Goal: Transaction & Acquisition: Purchase product/service

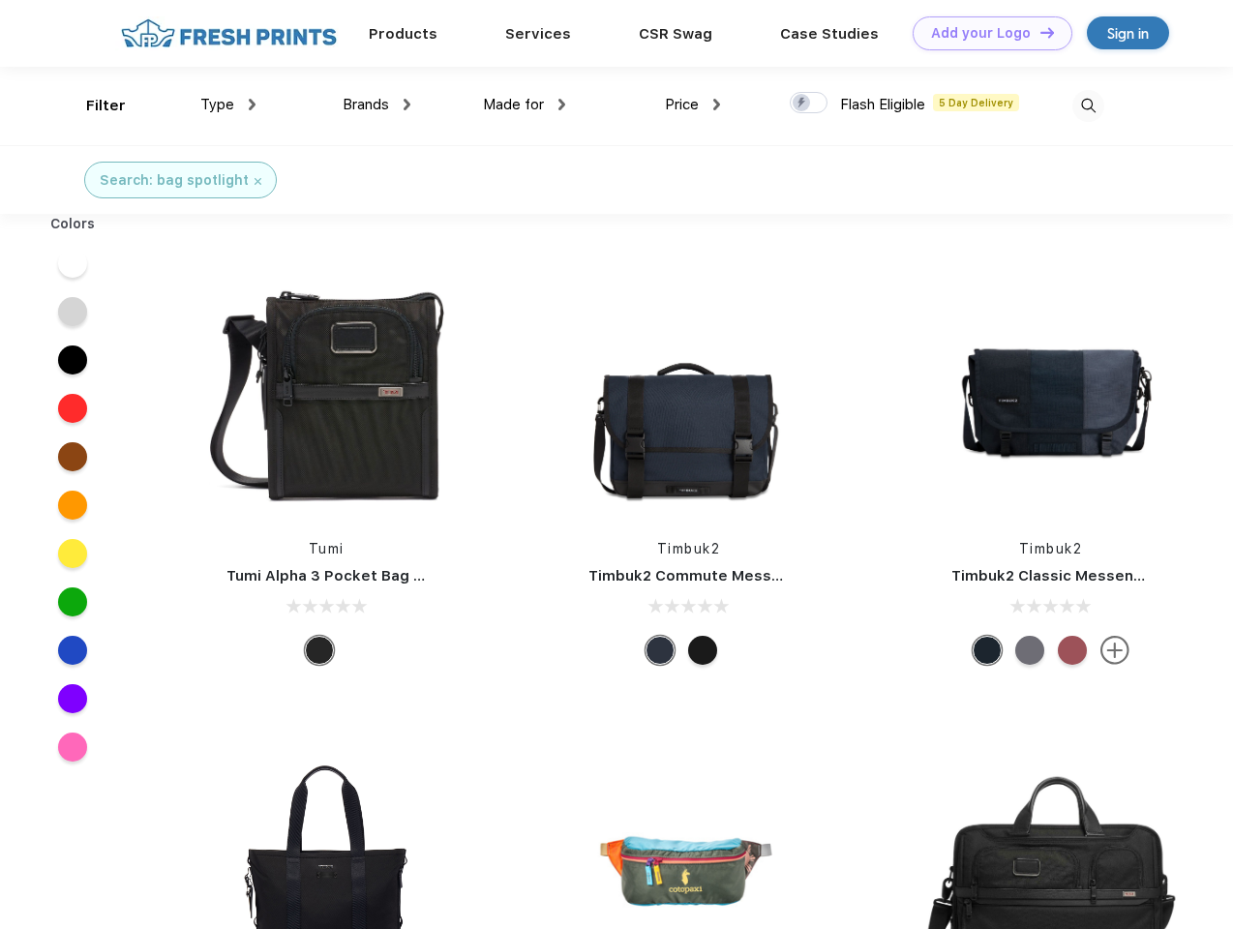
click at [986, 33] on link "Add your Logo Design Tool" at bounding box center [993, 33] width 160 height 34
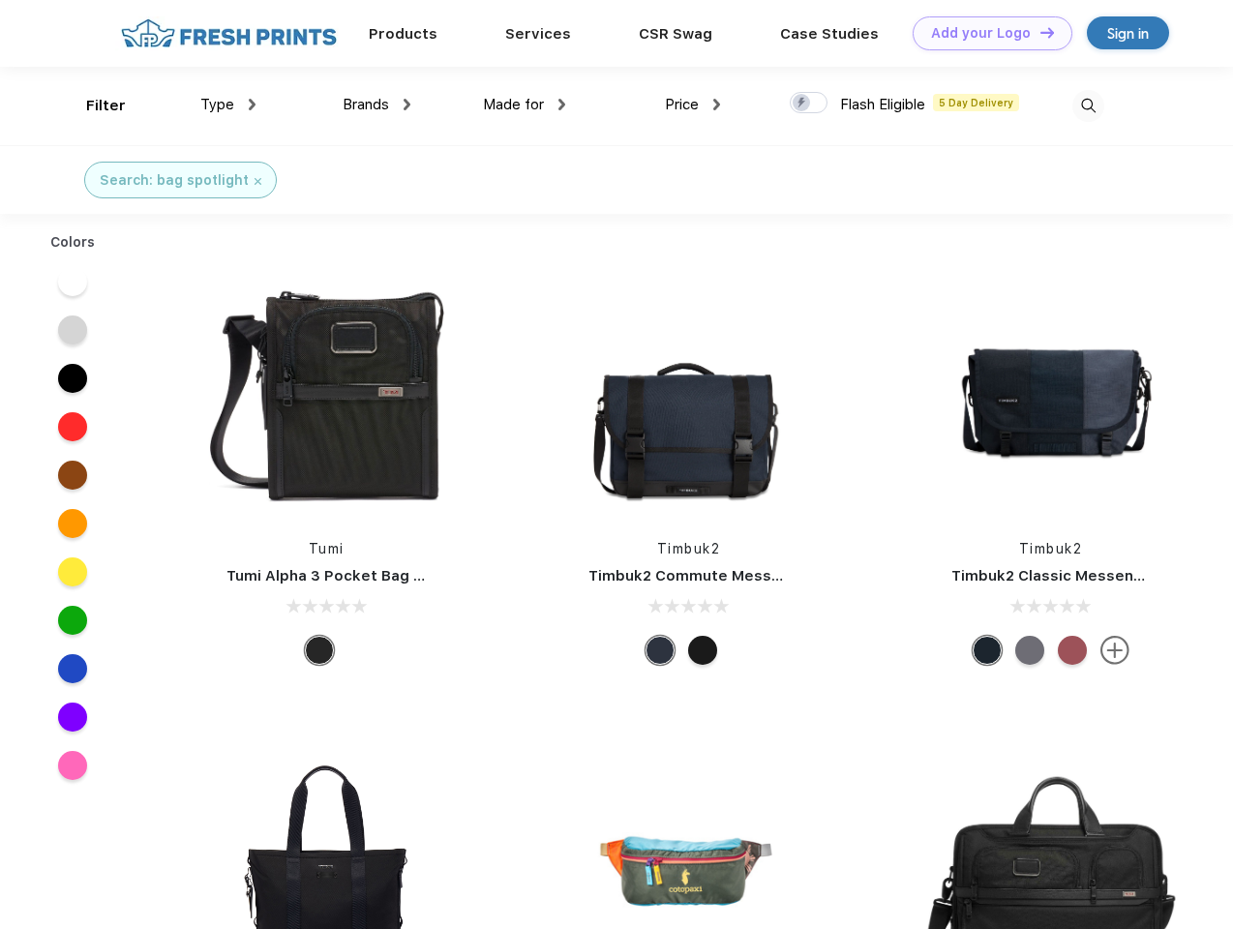
click at [0, 0] on div "Design Tool" at bounding box center [0, 0] width 0 height 0
click at [1039, 32] on link "Add your Logo Design Tool" at bounding box center [993, 33] width 160 height 34
click at [93, 106] on div "Filter" at bounding box center [106, 106] width 40 height 22
click at [228, 105] on span "Type" at bounding box center [217, 104] width 34 height 17
click at [377, 105] on span "Brands" at bounding box center [366, 104] width 46 height 17
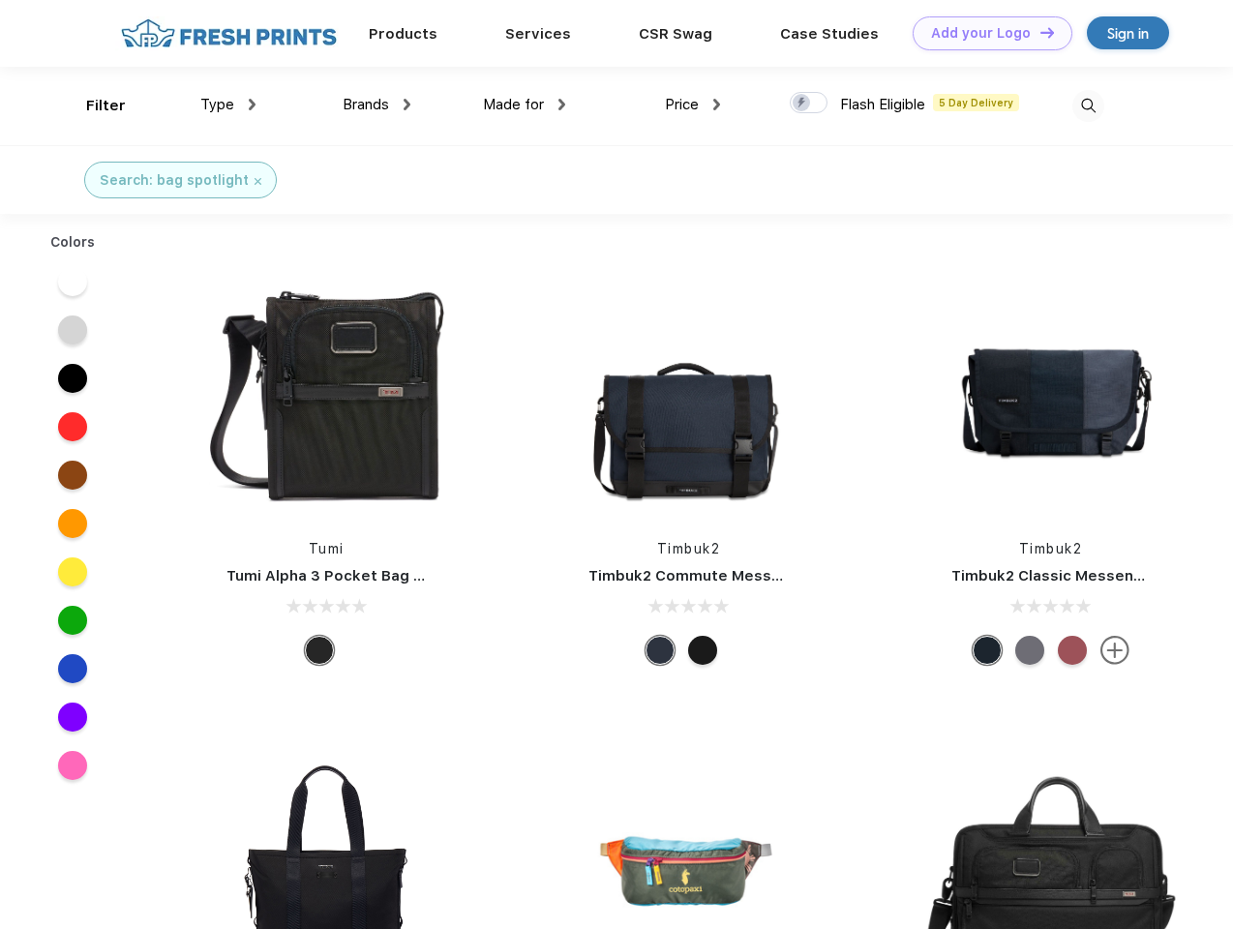
click at [525, 105] on span "Made for" at bounding box center [513, 104] width 61 height 17
click at [693, 105] on span "Price" at bounding box center [682, 104] width 34 height 17
click at [809, 104] on div at bounding box center [809, 102] width 38 height 21
click at [803, 104] on input "checkbox" at bounding box center [796, 97] width 13 height 13
click at [1088, 106] on img at bounding box center [1089, 106] width 32 height 32
